Goal: Information Seeking & Learning: Learn about a topic

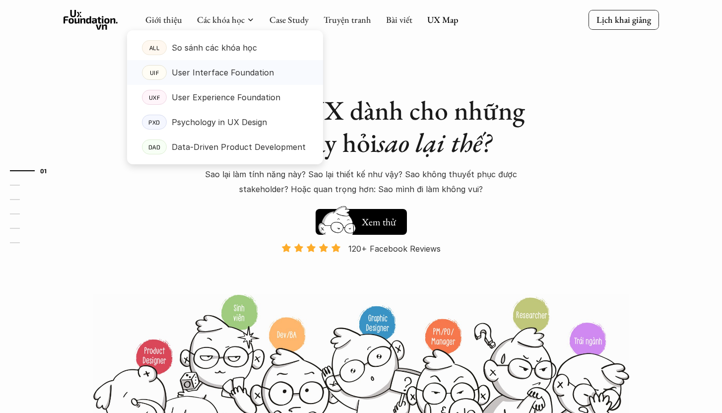
click at [222, 72] on p "User Interface Foundation" at bounding box center [223, 72] width 102 height 15
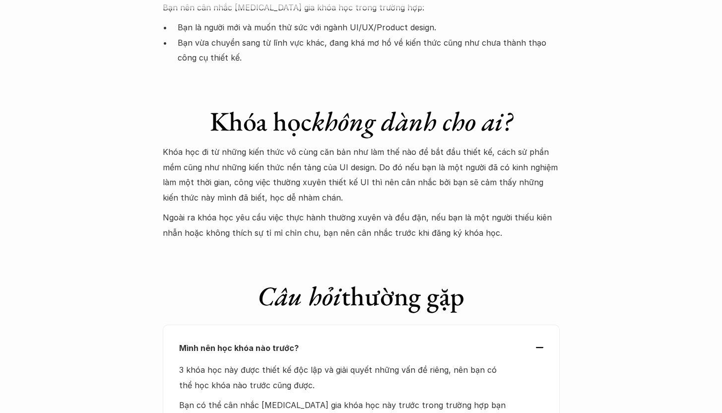
scroll to position [2207, 0]
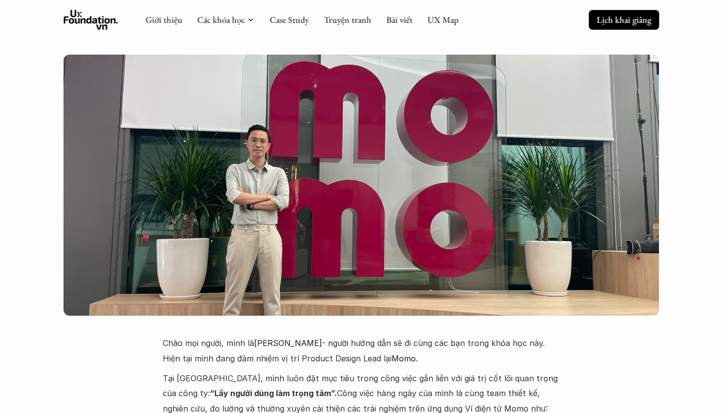
click at [614, 17] on p "Lịch khai giảng" at bounding box center [623, 19] width 55 height 11
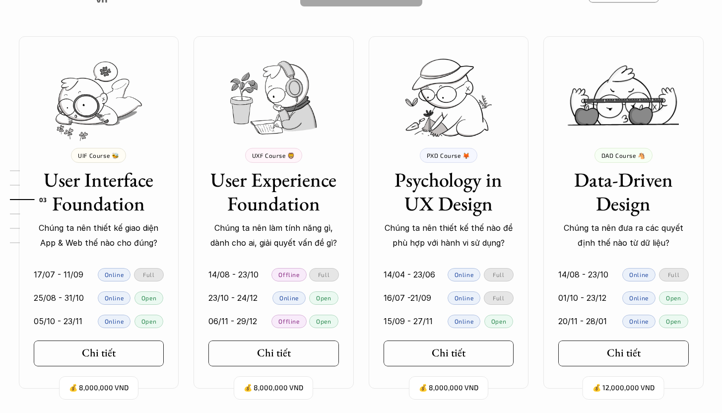
scroll to position [1090, 0]
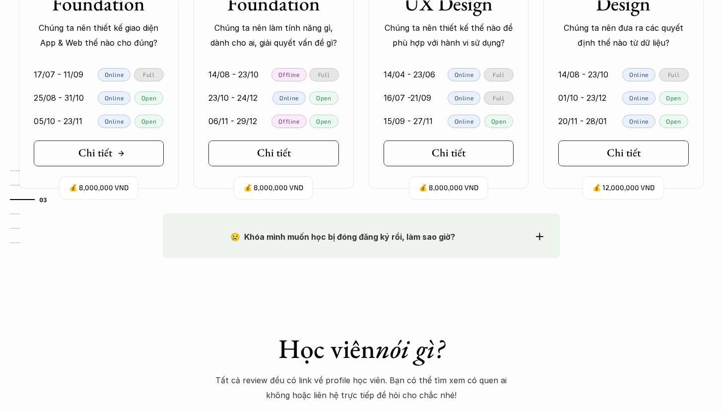
click at [118, 156] on icon at bounding box center [121, 153] width 8 height 8
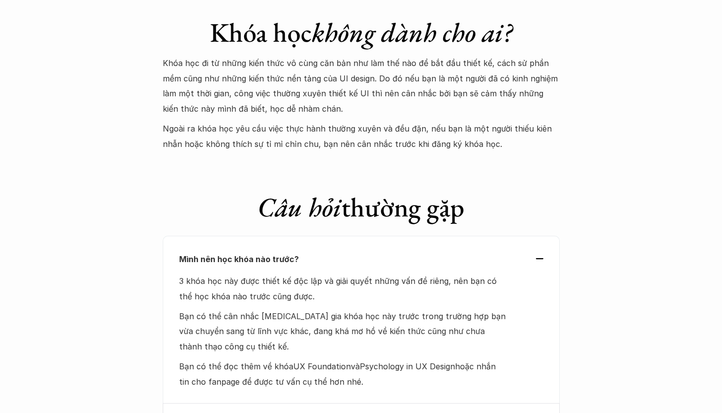
scroll to position [3579, 0]
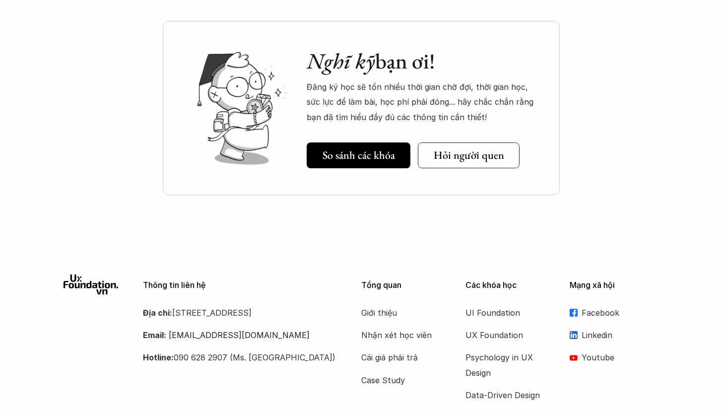
click at [452, 113] on div "Nghĩ kỹ bạn ơi! Đăng ký học sẽ tốn nhiều thời gian chờ đợi, thời gian học, sức …" at bounding box center [361, 108] width 397 height 174
click at [454, 142] on link "Hỏi người quen" at bounding box center [471, 155] width 109 height 26
click at [387, 149] on h5 "So sánh các khóa" at bounding box center [358, 155] width 72 height 13
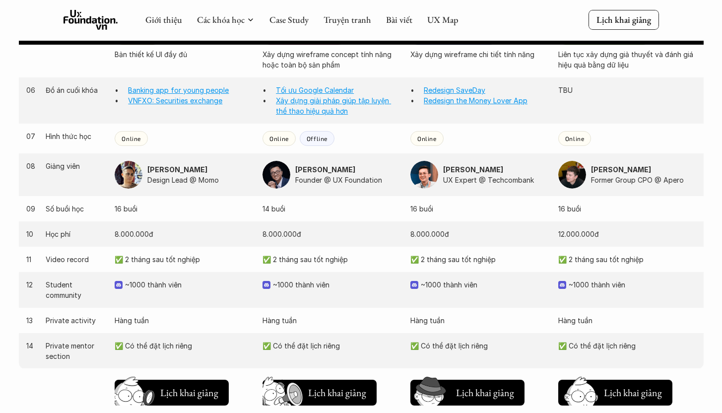
scroll to position [898, 0]
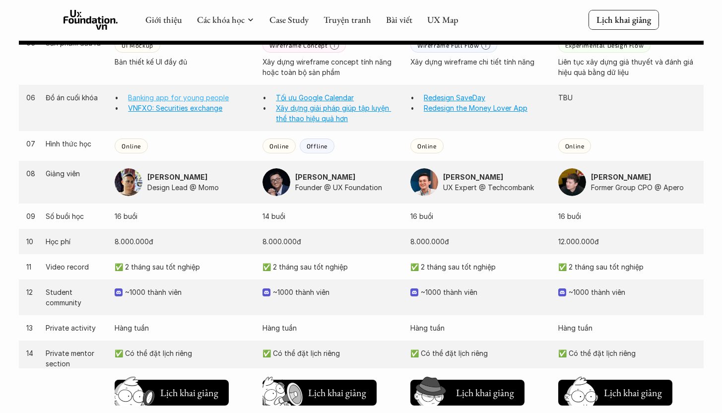
click at [171, 96] on link "Banking app for young people" at bounding box center [178, 97] width 101 height 8
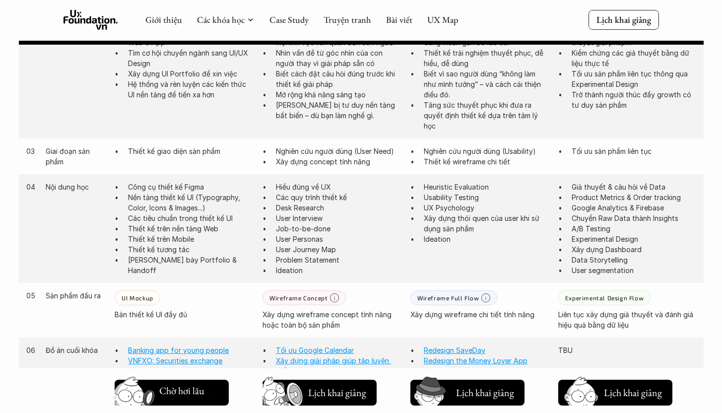
scroll to position [0, 0]
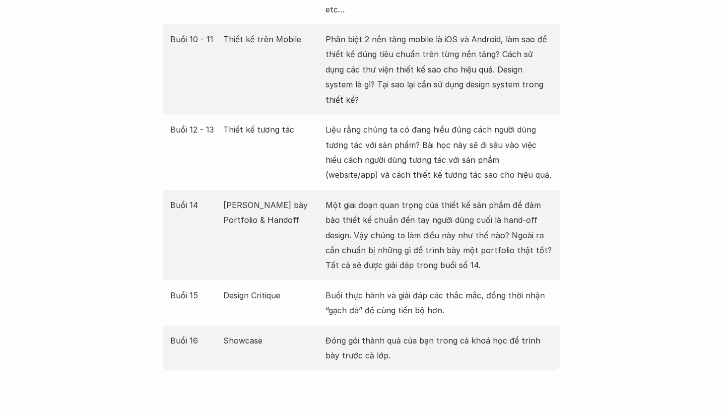
scroll to position [1804, 0]
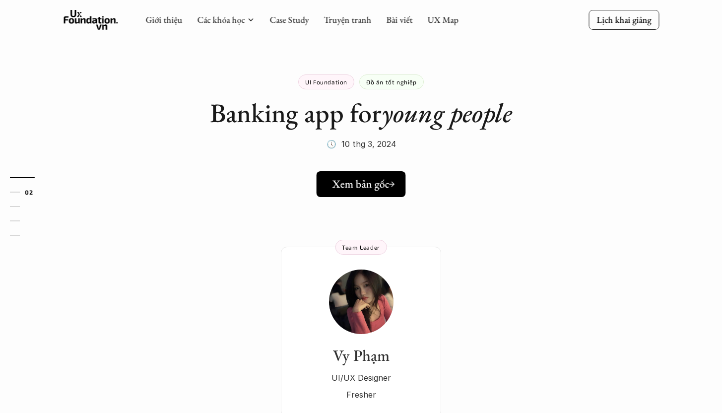
click at [368, 188] on h5 "Xem bản gốc" at bounding box center [360, 184] width 57 height 13
